Goal: Information Seeking & Learning: Learn about a topic

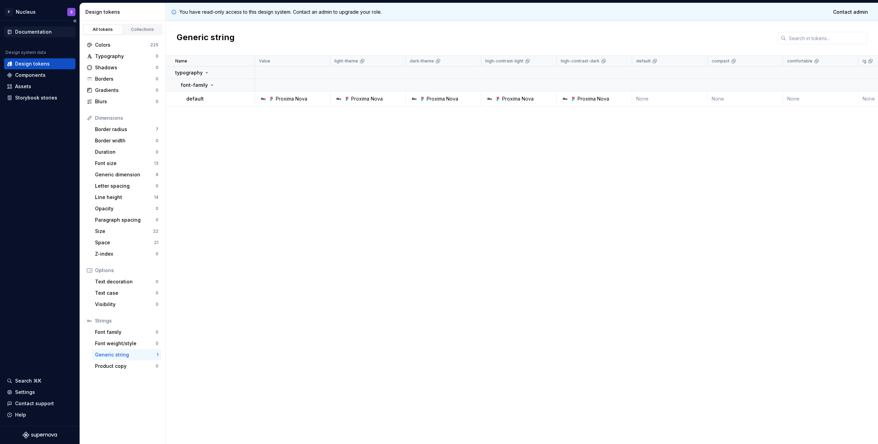
click at [30, 29] on div "Documentation" at bounding box center [33, 31] width 37 height 7
click at [26, 97] on div "Storybook stories" at bounding box center [36, 97] width 42 height 7
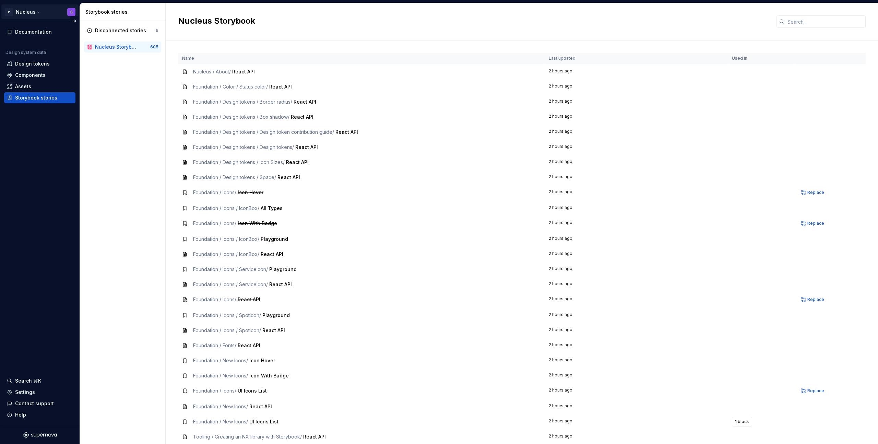
click at [26, 13] on html "P Nucleus S Documentation Design system data Design tokens Components Assets St…" at bounding box center [439, 222] width 878 height 444
click at [117, 86] on html "P Nucleus S Documentation Design system data Design tokens Components Assets St…" at bounding box center [439, 222] width 878 height 444
click at [40, 64] on div "Design tokens" at bounding box center [32, 63] width 35 height 7
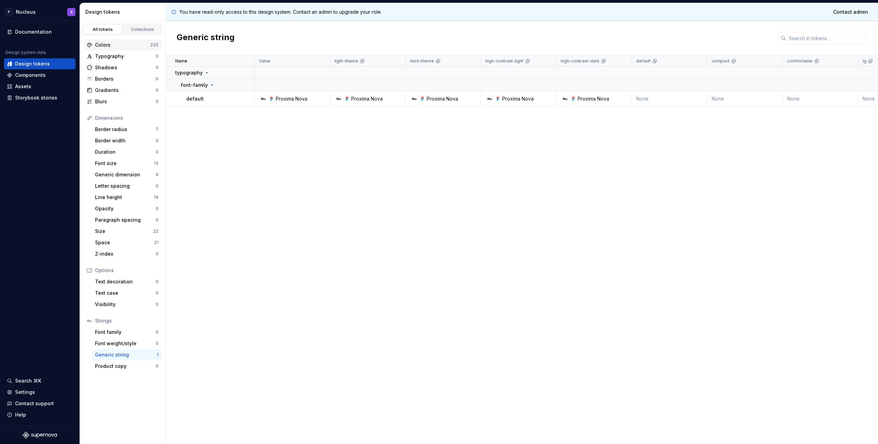
click at [108, 47] on div "Colors" at bounding box center [122, 44] width 55 height 7
